Goal: Information Seeking & Learning: Learn about a topic

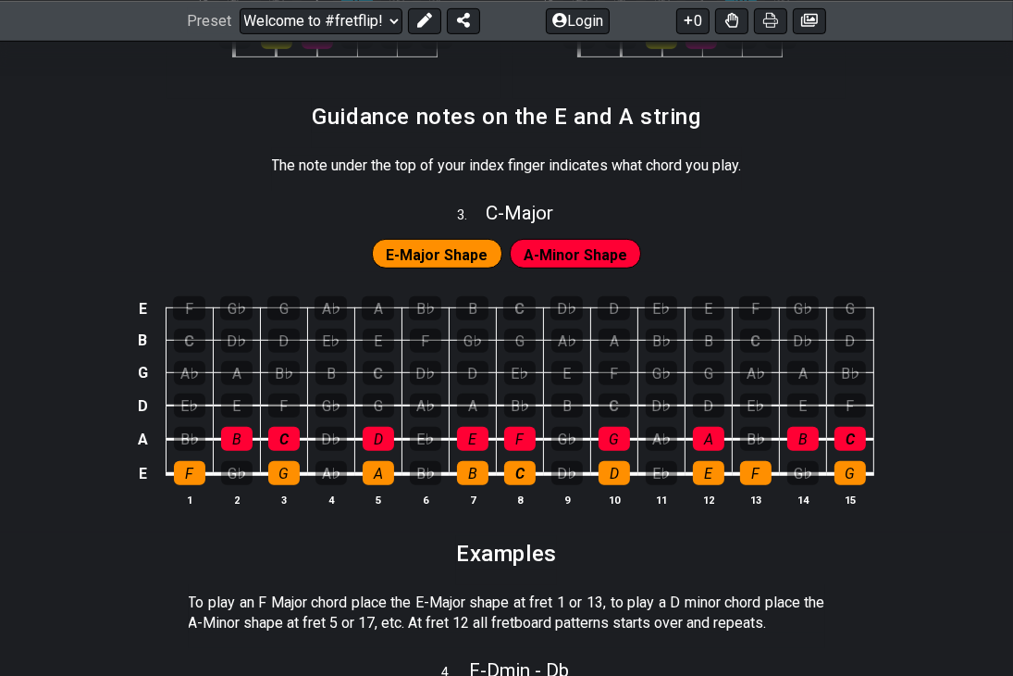
scroll to position [673, 0]
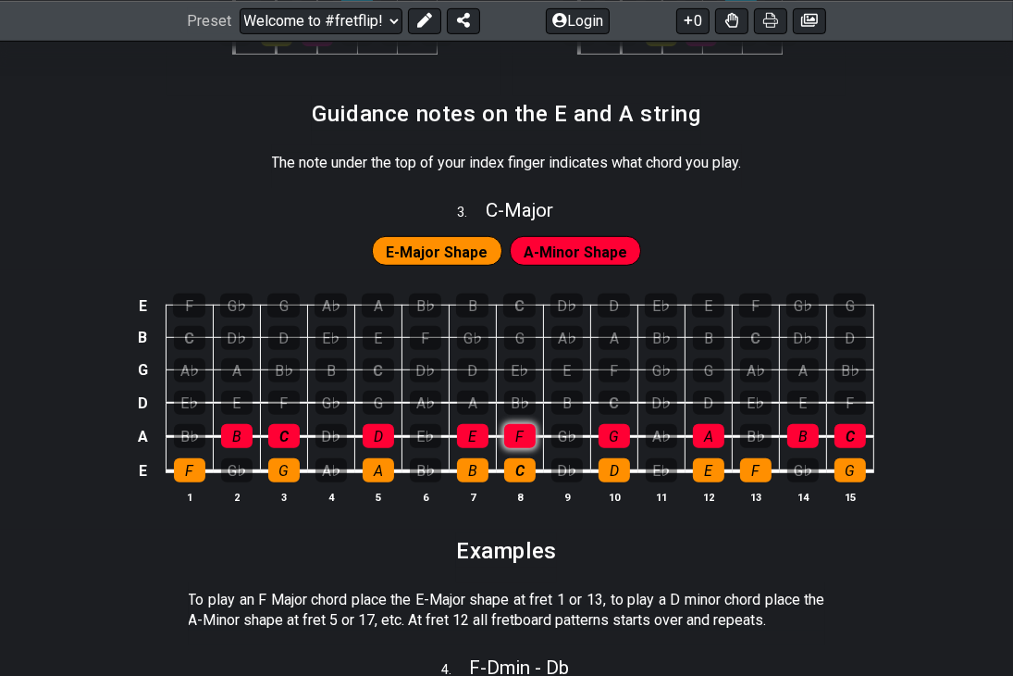
click at [521, 442] on div "F" at bounding box center [519, 436] width 31 height 24
click at [522, 395] on div "B♭" at bounding box center [519, 403] width 31 height 24
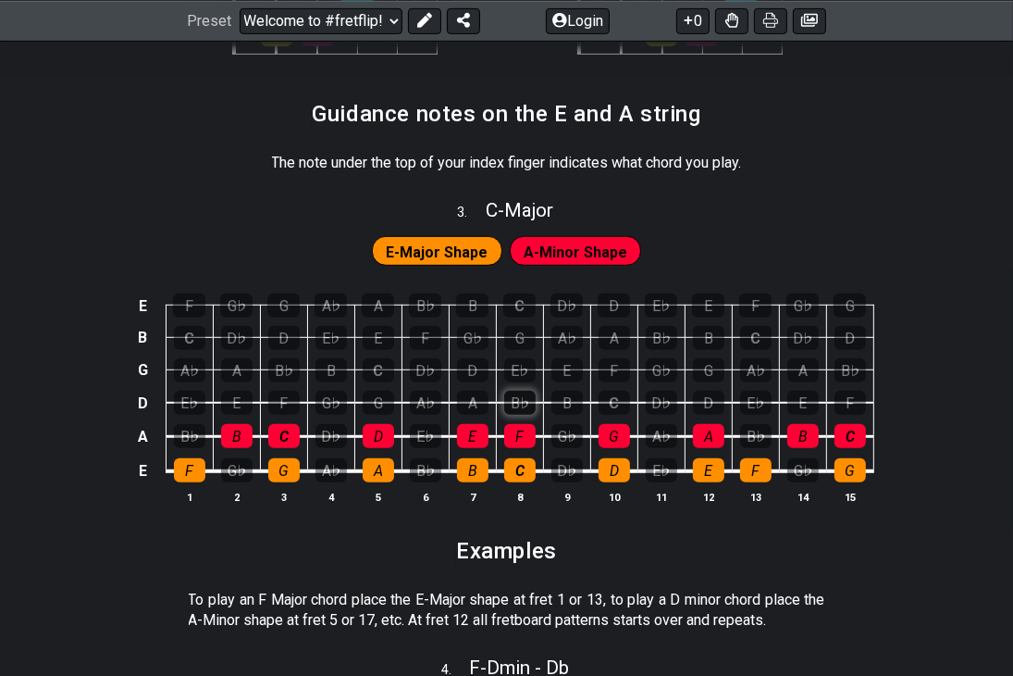
click at [522, 395] on div "B♭" at bounding box center [519, 403] width 31 height 24
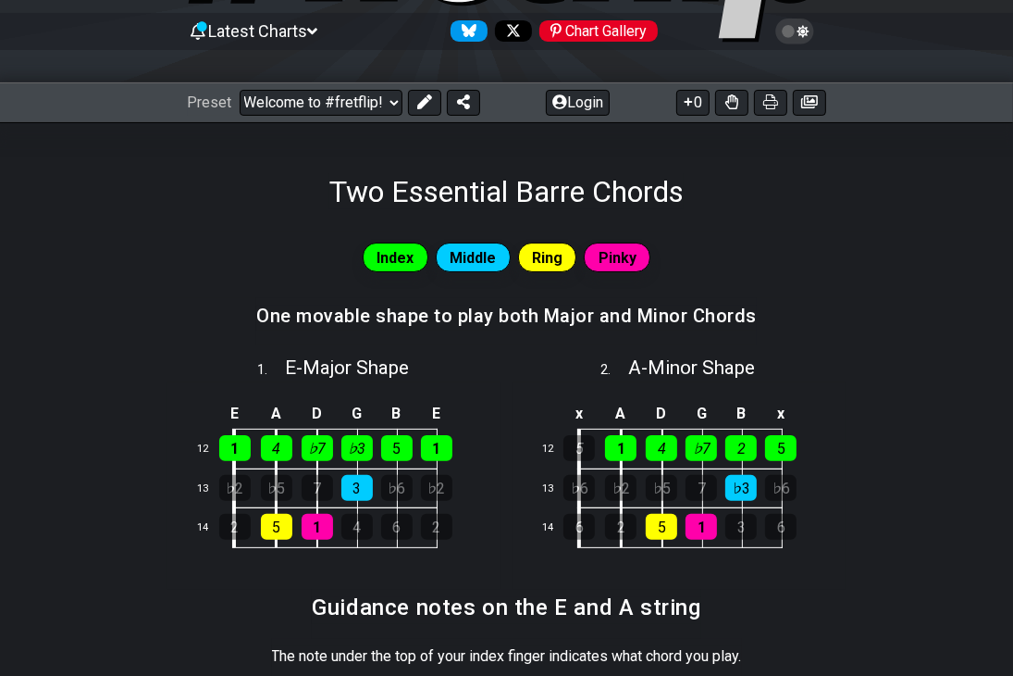
scroll to position [183, 0]
